Goal: Task Accomplishment & Management: Manage account settings

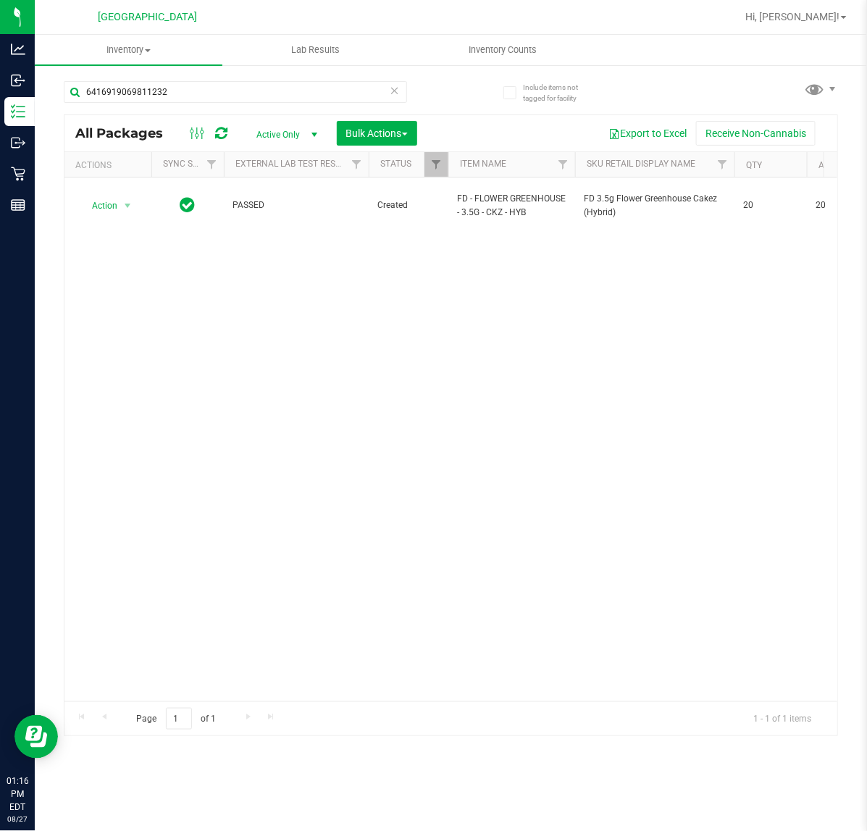
drag, startPoint x: 190, startPoint y: 73, endPoint x: 179, endPoint y: 77, distance: 12.4
click at [180, 77] on div "6416919069811232" at bounding box center [257, 91] width 387 height 46
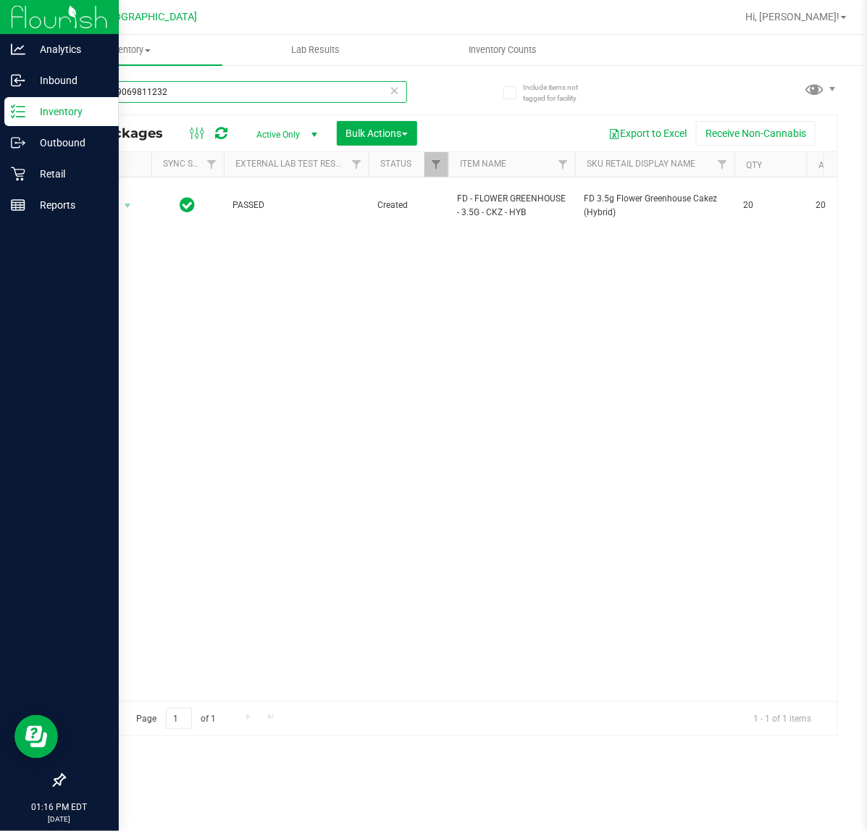
drag, startPoint x: 185, startPoint y: 83, endPoint x: 1, endPoint y: 99, distance: 184.6
click at [1, 99] on div "Analytics Inbound Inventory Outbound Retail Reports 01:16 PM EDT [DATE] 08/27 […" at bounding box center [433, 415] width 867 height 831
type input "dsc"
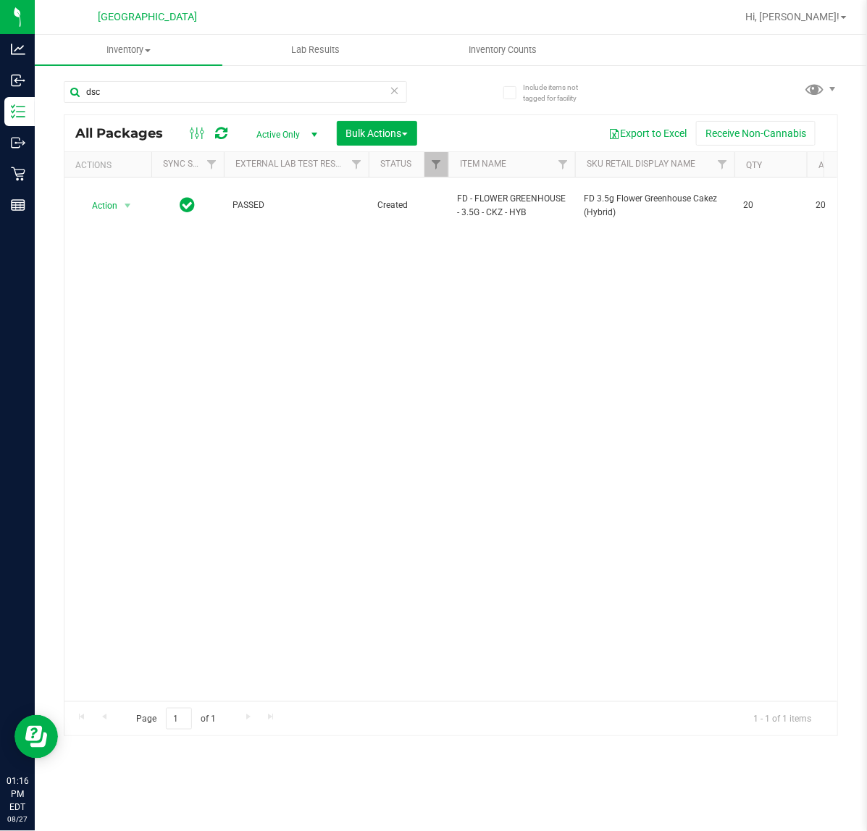
click at [541, 395] on div "Action Action Adjust qty Create package Edit attributes Global inventory Locate…" at bounding box center [450, 439] width 773 height 524
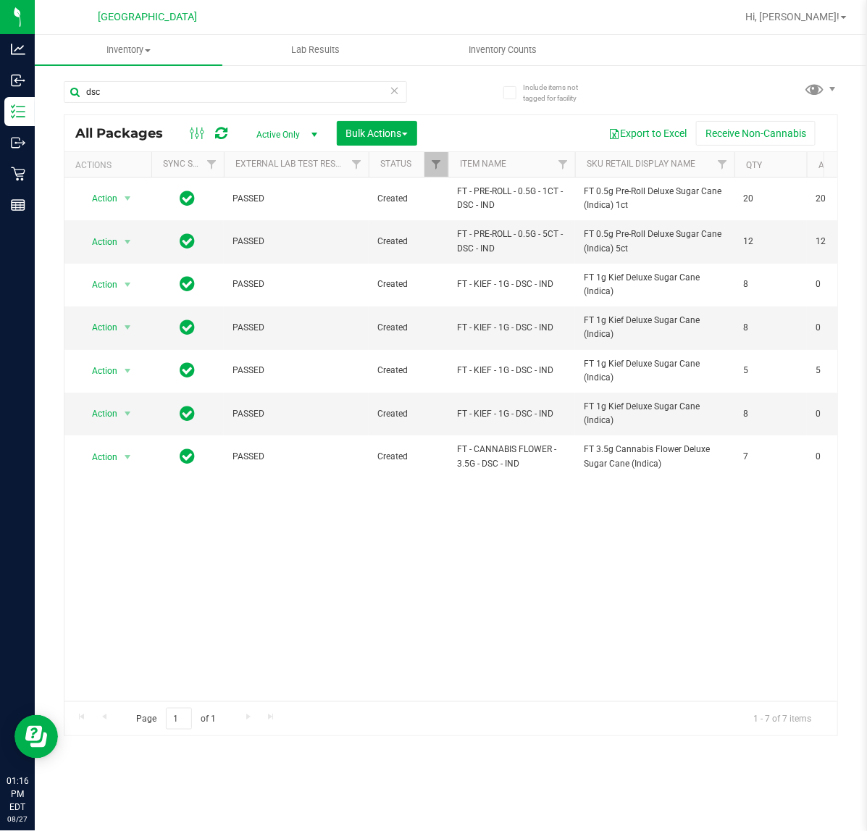
click at [129, 497] on div "Action Action Adjust qty Create package Edit attributes Global inventory Locate…" at bounding box center [450, 439] width 773 height 524
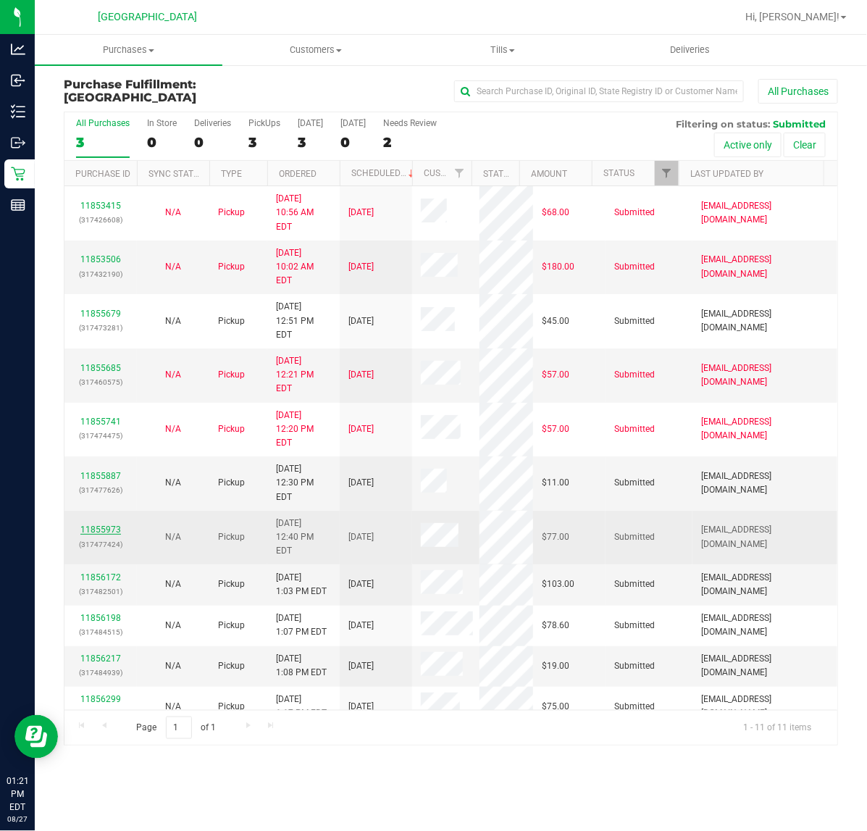
click at [96, 524] on link "11855973" at bounding box center [100, 529] width 41 height 10
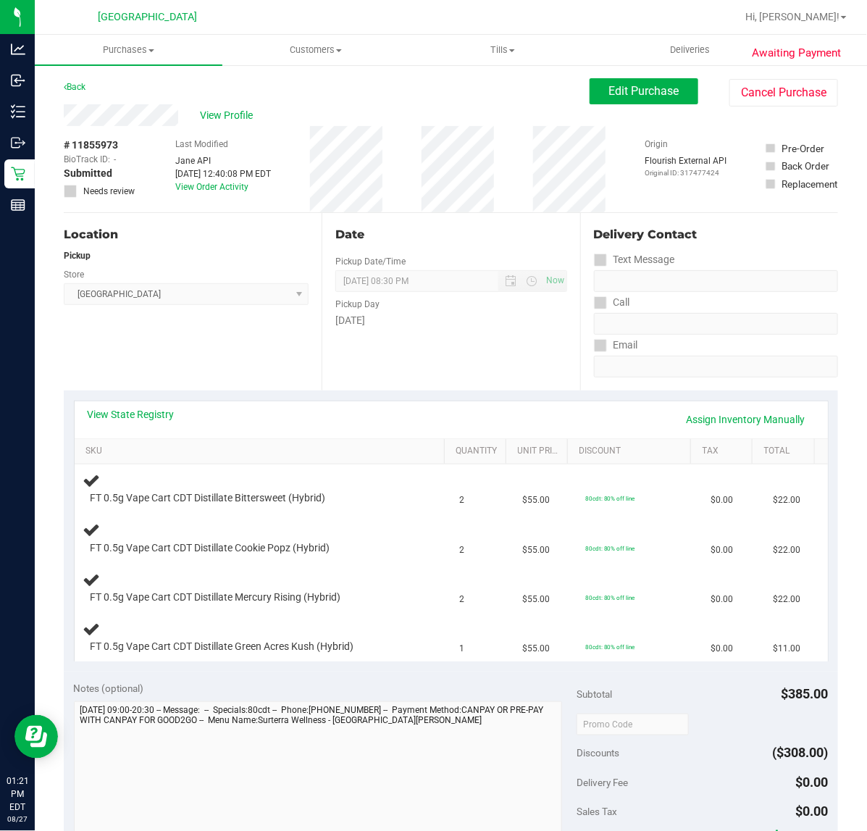
click at [335, 369] on div "Date Pickup Date/Time 08/27/2025 Now 08/27/2025 08:30 PM Now Pickup Day Wednesd…" at bounding box center [451, 301] width 258 height 177
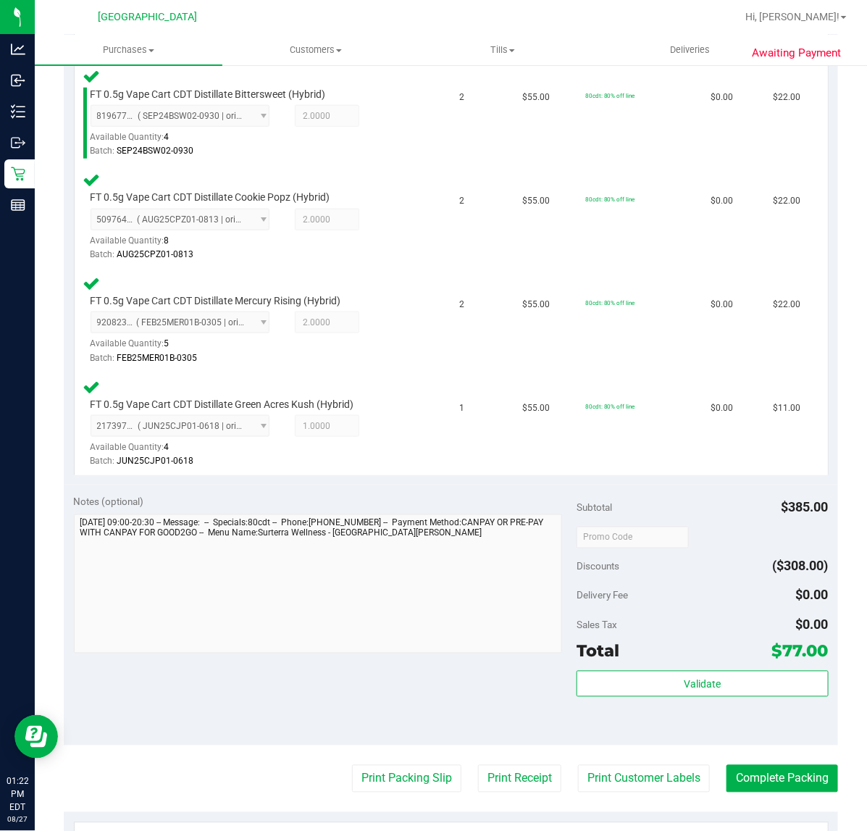
scroll to position [543, 0]
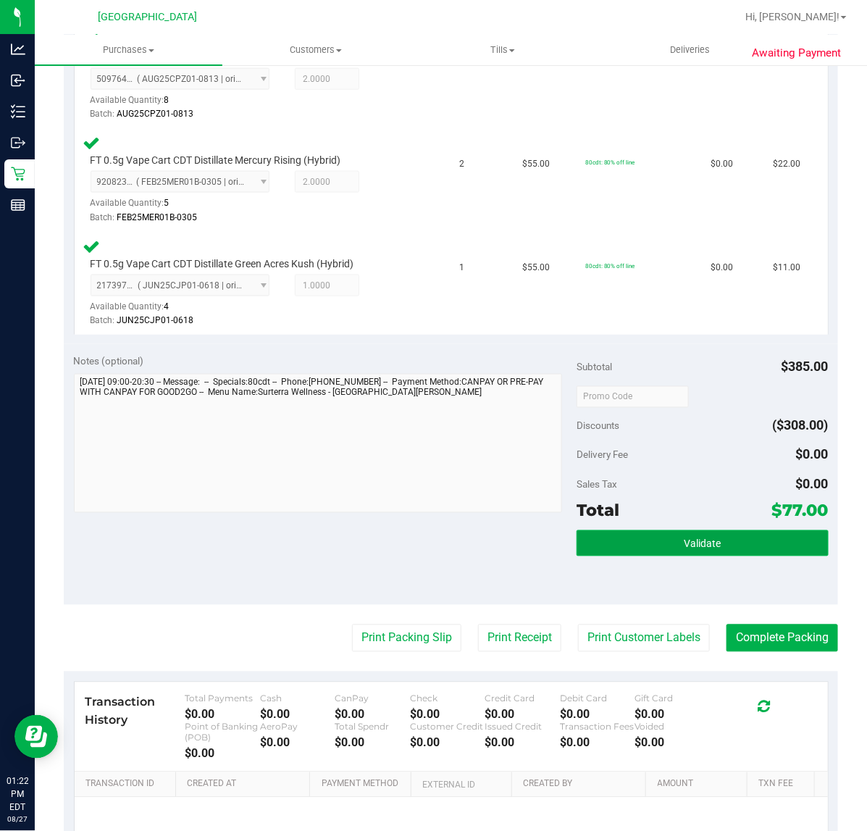
click at [639, 544] on button "Validate" at bounding box center [701, 543] width 251 height 26
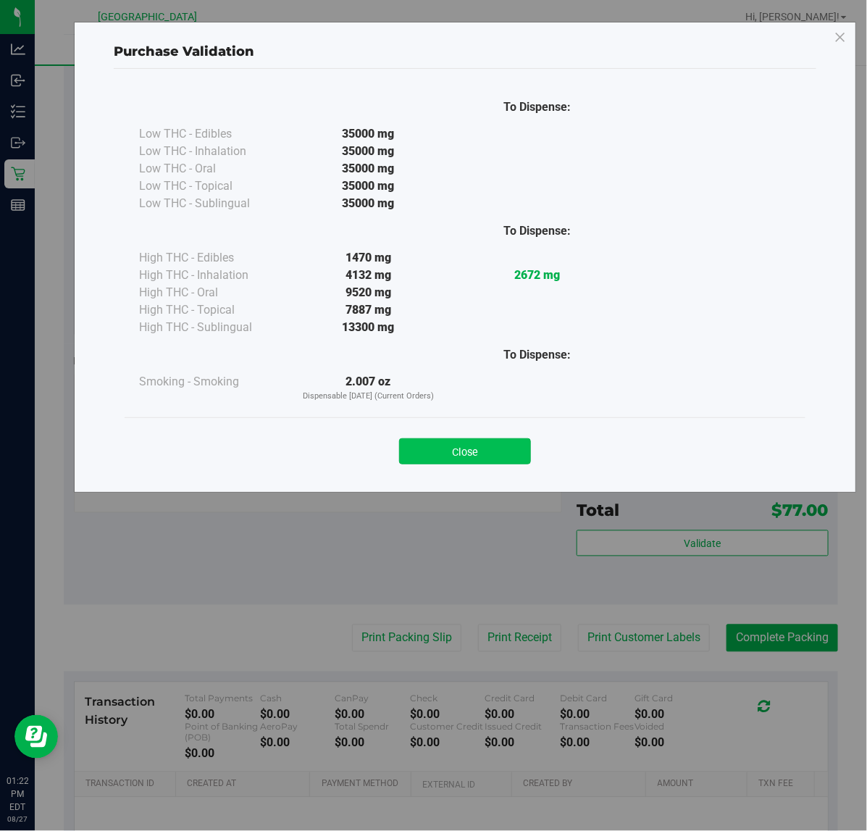
click at [478, 450] on button "Close" at bounding box center [465, 451] width 132 height 26
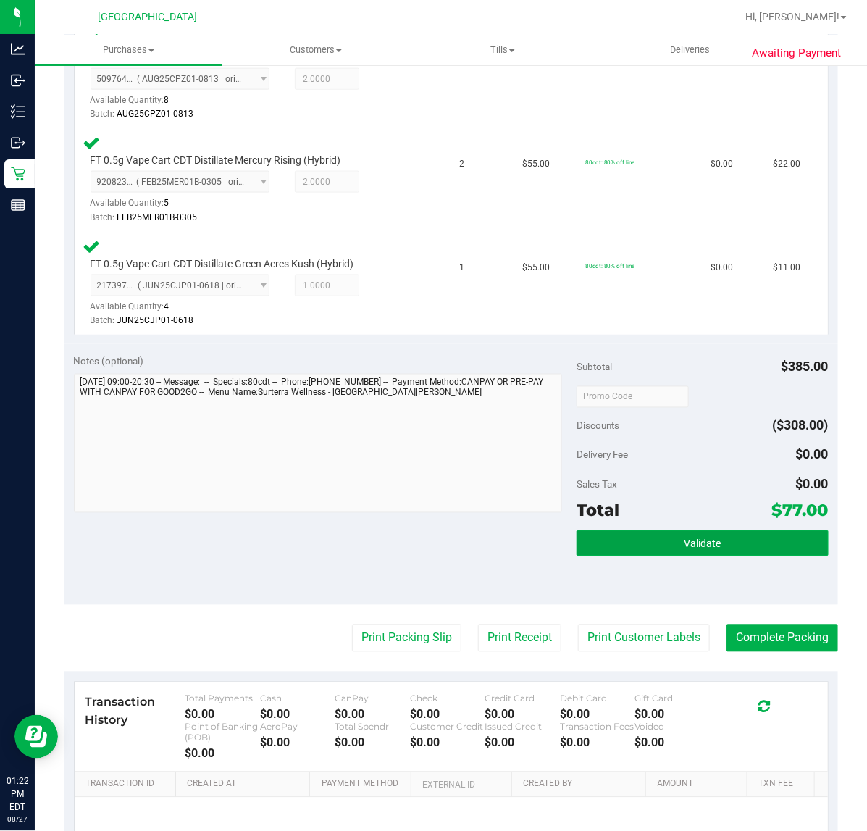
click at [621, 530] on button "Validate" at bounding box center [701, 543] width 251 height 26
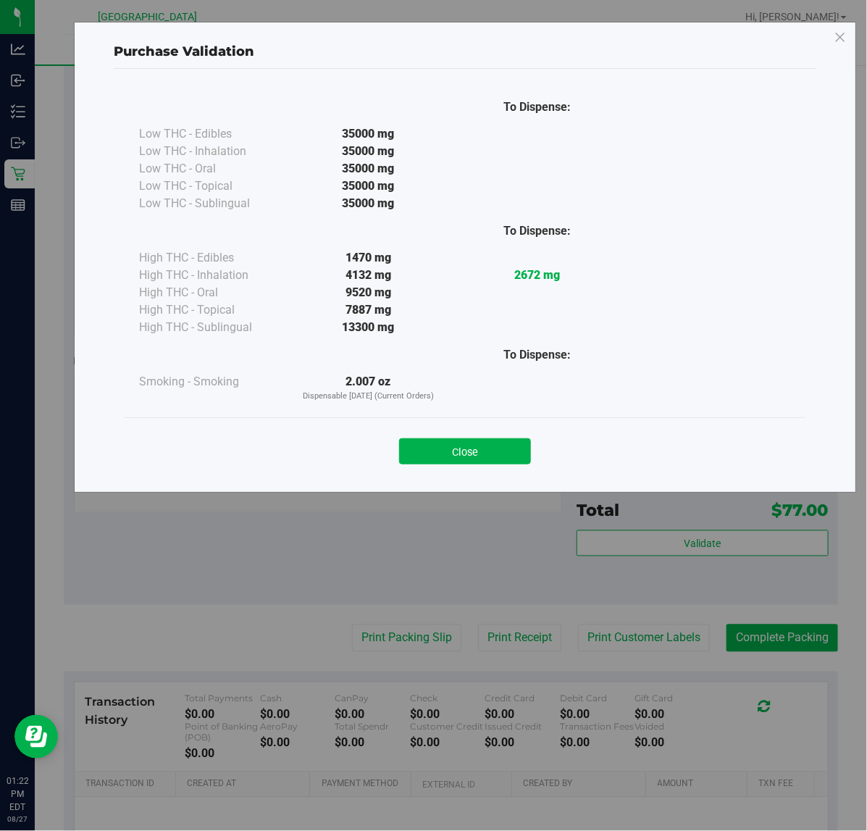
click at [474, 483] on div "Purchase Validation To Dispense: Low THC - Edibles 35000 mg" at bounding box center [465, 257] width 782 height 471
click at [471, 453] on button "Close" at bounding box center [465, 451] width 132 height 26
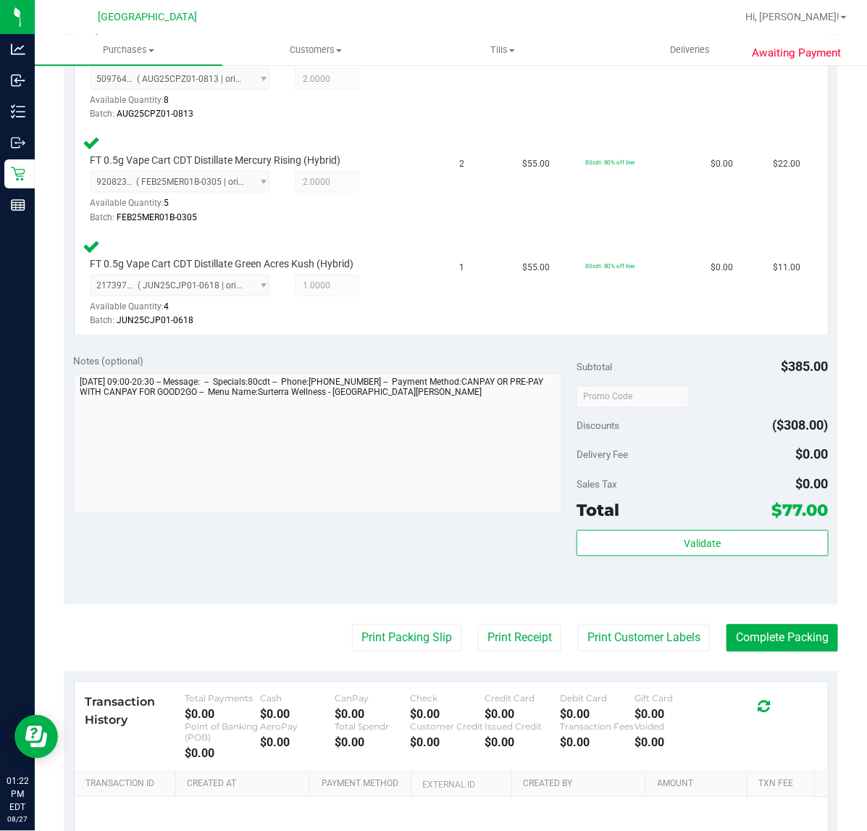
click at [643, 660] on purchase-details "Back Edit Purchase Cancel Purchase View Profile # 11855973 BioTrack ID: - Submi…" at bounding box center [451, 244] width 774 height 1418
click at [634, 638] on button "Print Customer Labels" at bounding box center [644, 638] width 132 height 28
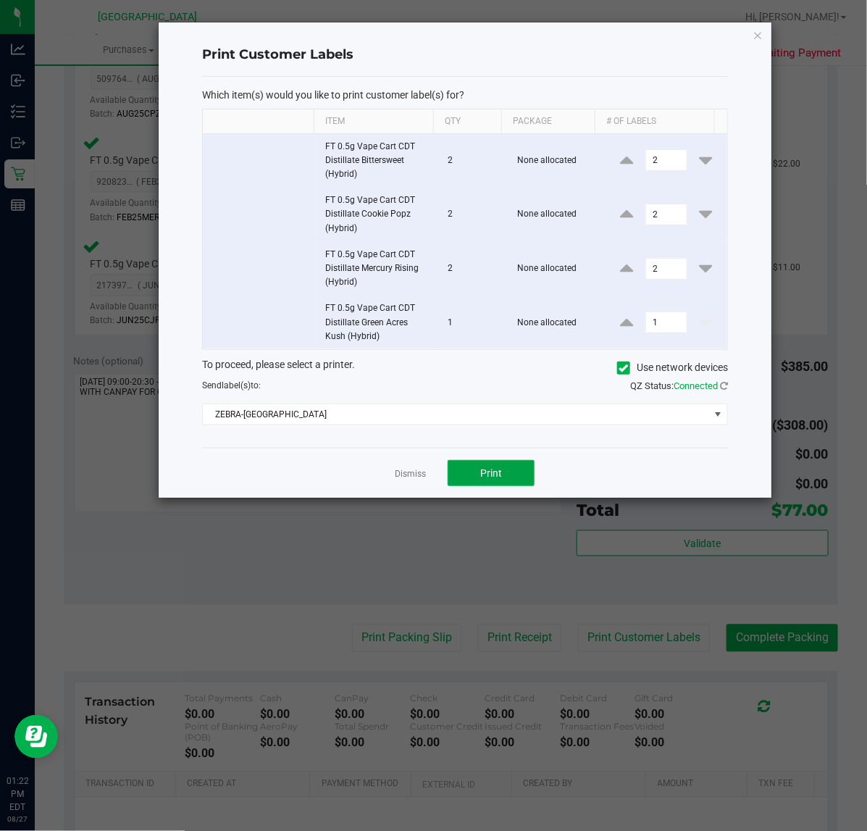
click at [478, 465] on button "Print" at bounding box center [491, 473] width 87 height 26
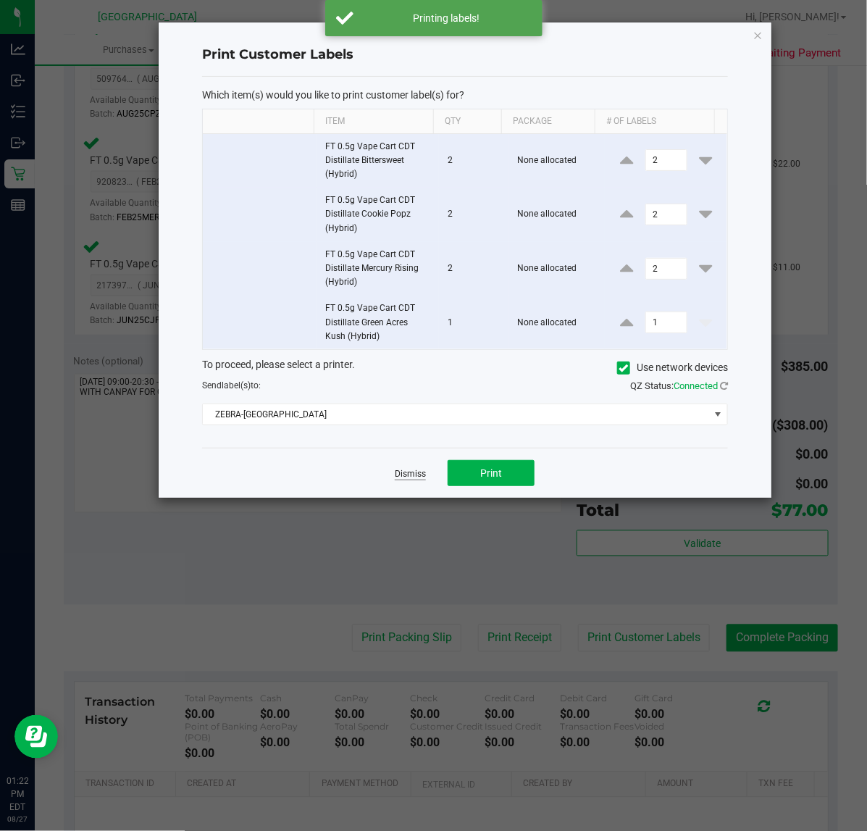
click at [404, 476] on link "Dismiss" at bounding box center [410, 474] width 31 height 12
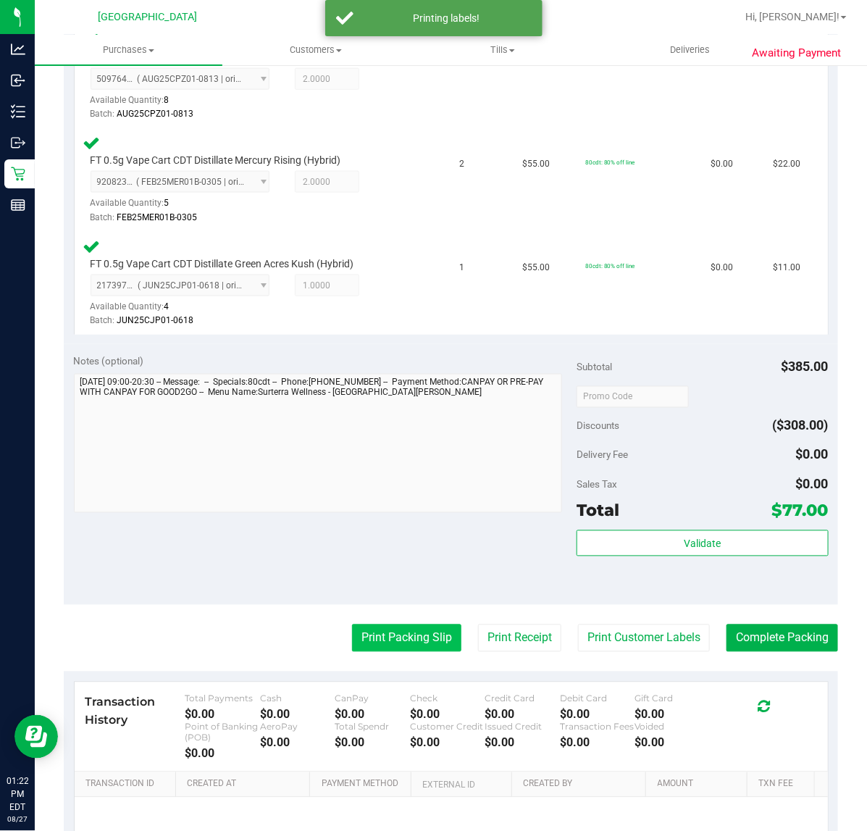
click at [377, 624] on button "Print Packing Slip" at bounding box center [406, 638] width 109 height 28
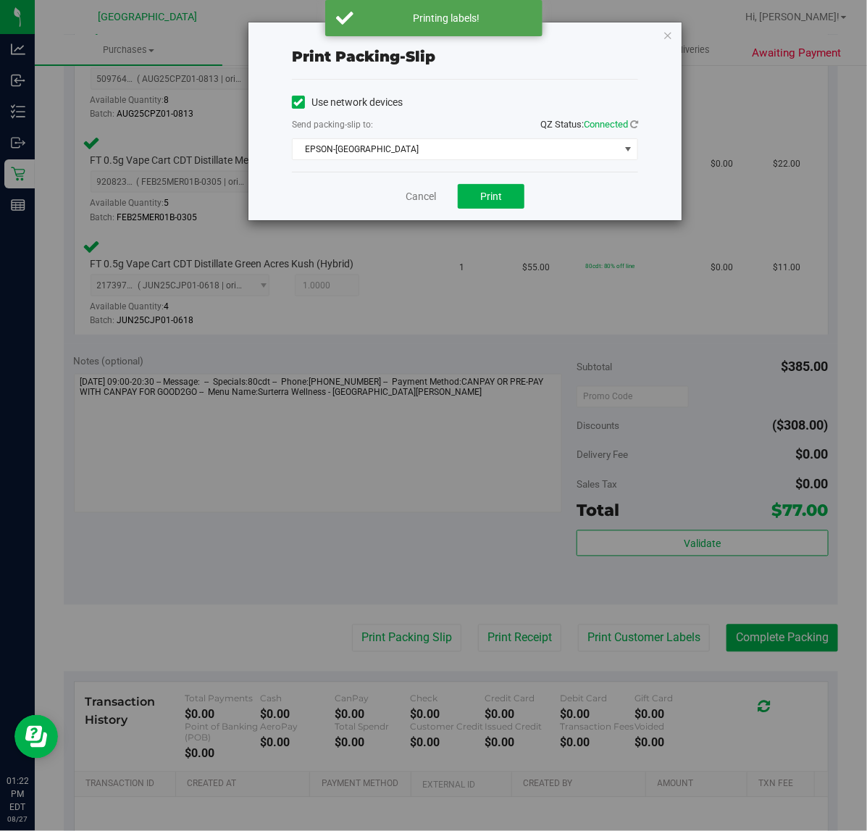
click at [454, 201] on div "Cancel Print" at bounding box center [465, 196] width 346 height 49
click at [511, 189] on button "Print" at bounding box center [491, 196] width 67 height 25
click at [606, 189] on div "Cancel Print" at bounding box center [465, 196] width 346 height 49
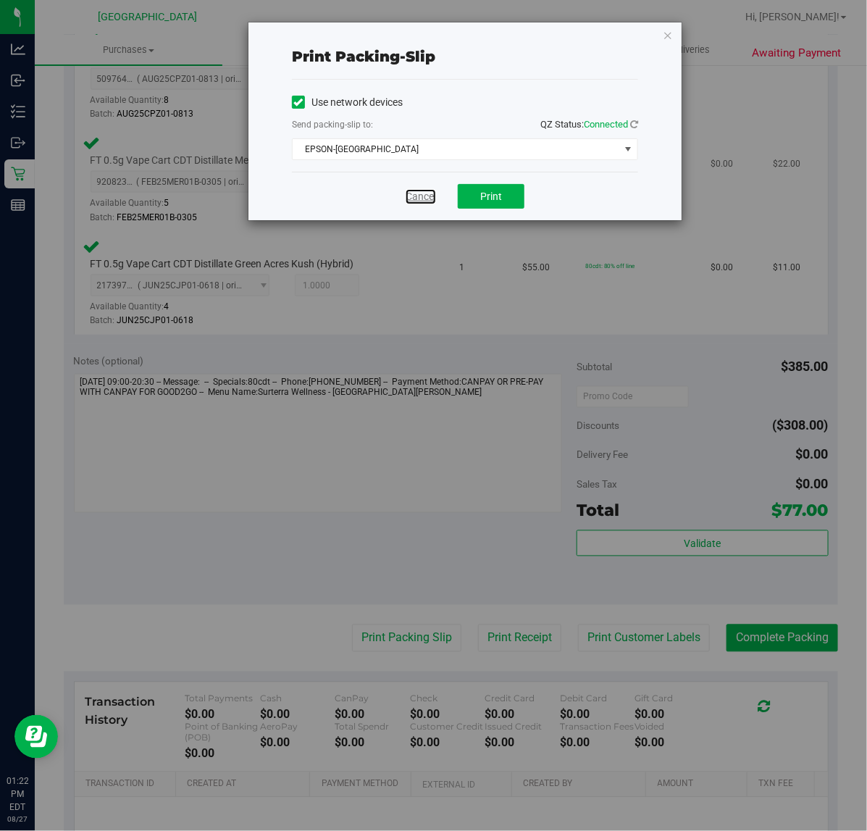
drag, startPoint x: 413, startPoint y: 192, endPoint x: 424, endPoint y: 192, distance: 10.9
click at [413, 192] on link "Cancel" at bounding box center [421, 196] width 30 height 15
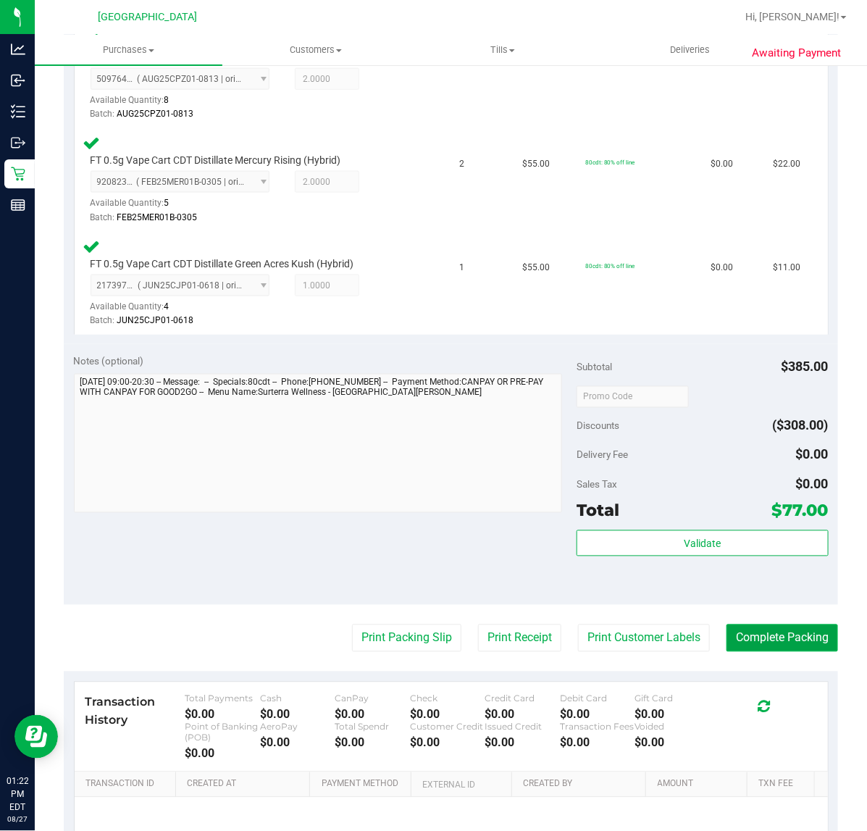
click at [743, 629] on button "Complete Packing" at bounding box center [782, 638] width 112 height 28
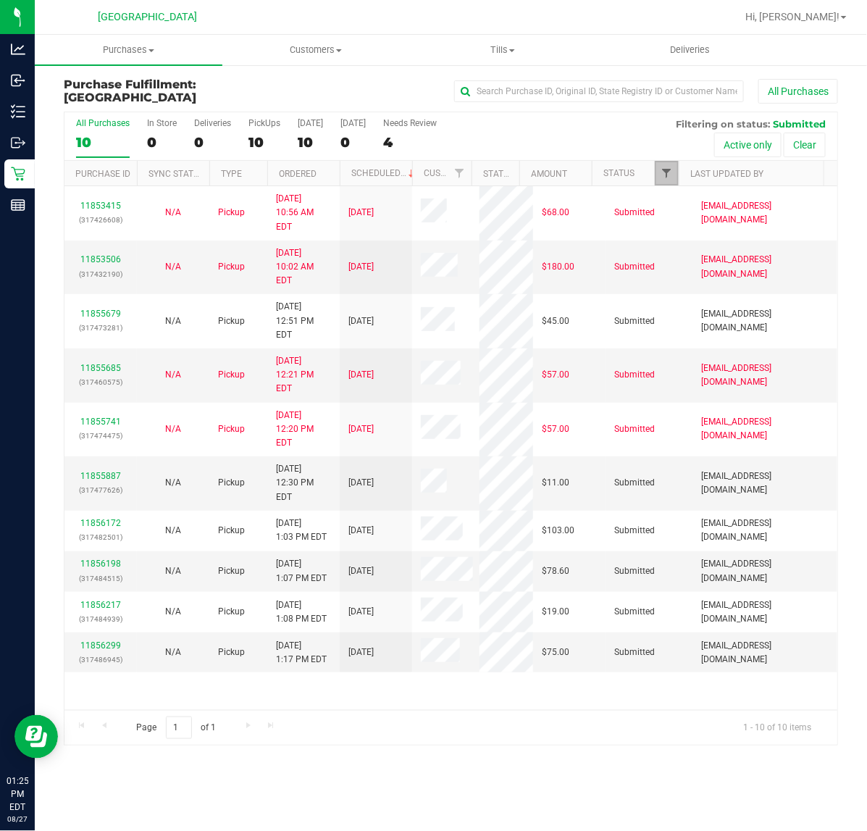
click at [671, 167] on span "Filter" at bounding box center [666, 173] width 12 height 12
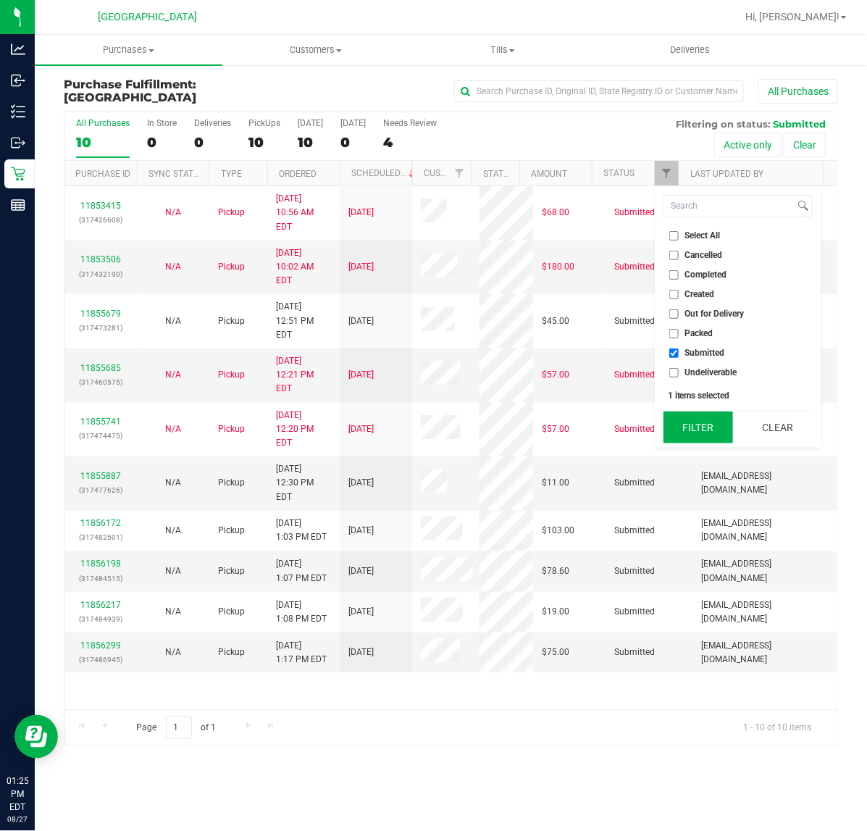
click at [702, 424] on button "Filter" at bounding box center [698, 427] width 70 height 32
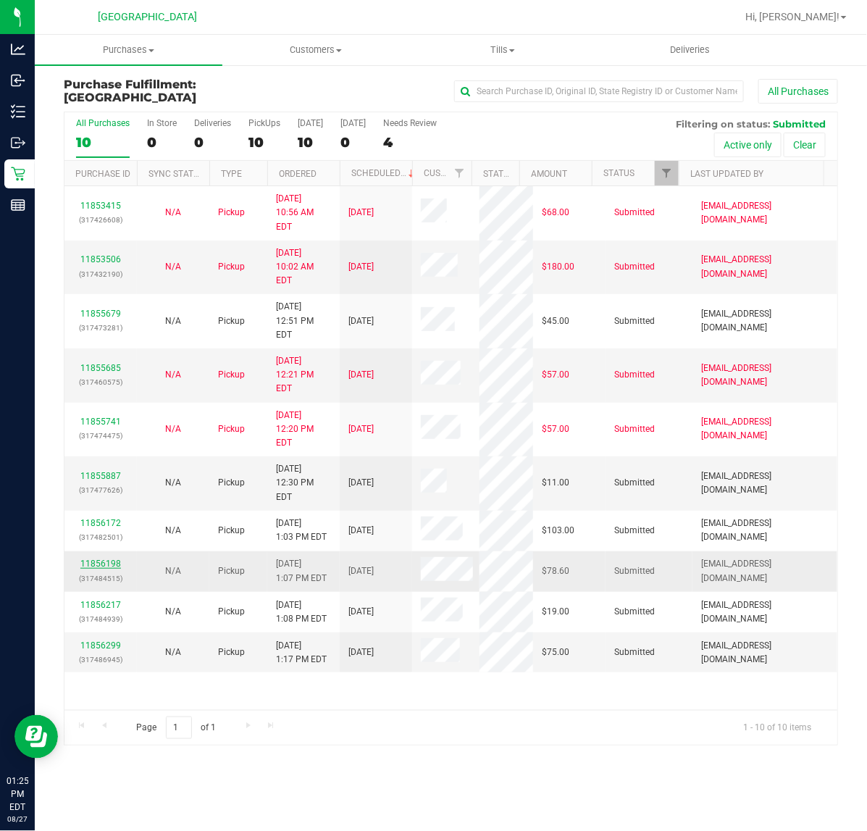
click at [101, 558] on link "11856198" at bounding box center [100, 563] width 41 height 10
